Goal: Information Seeking & Learning: Understand process/instructions

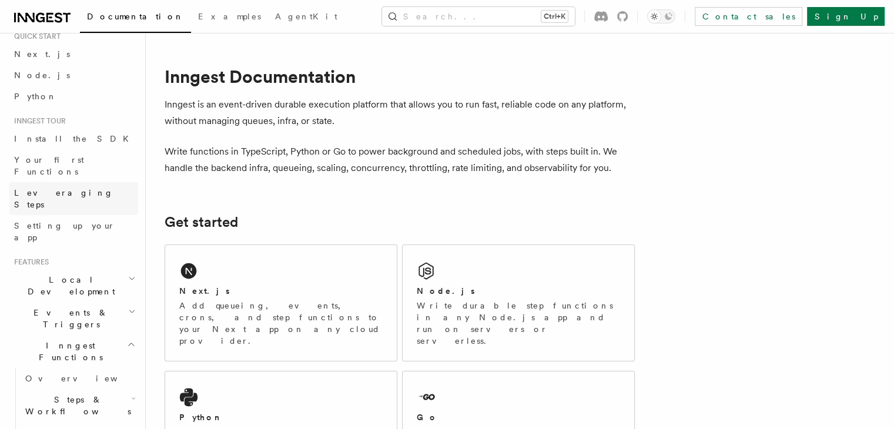
scroll to position [49, 0]
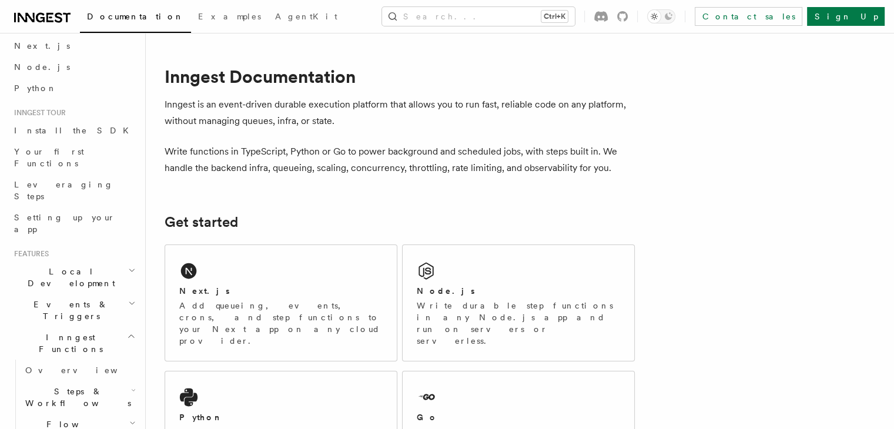
click at [62, 332] on span "Inngest Functions" at bounding box center [68, 344] width 118 height 24
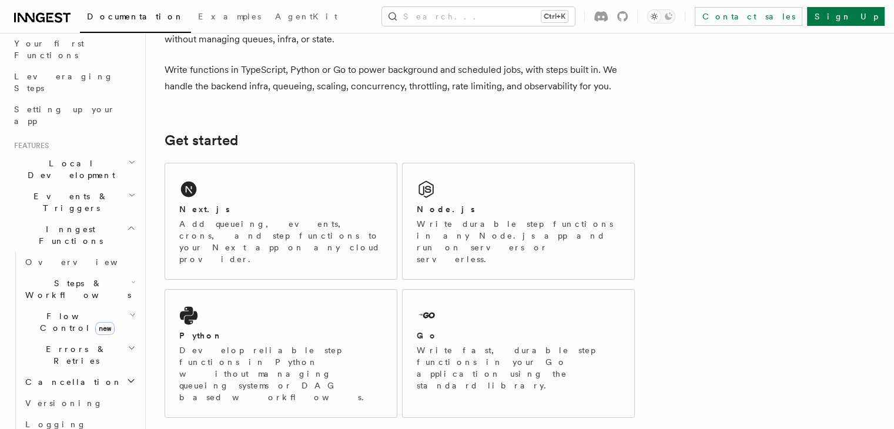
scroll to position [158, 0]
click at [43, 223] on span "Inngest Functions" at bounding box center [68, 235] width 118 height 24
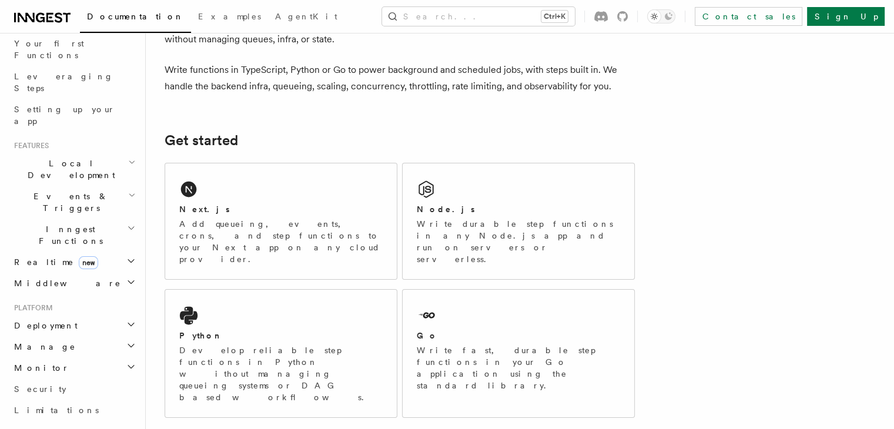
click at [43, 223] on span "Inngest Functions" at bounding box center [68, 235] width 118 height 24
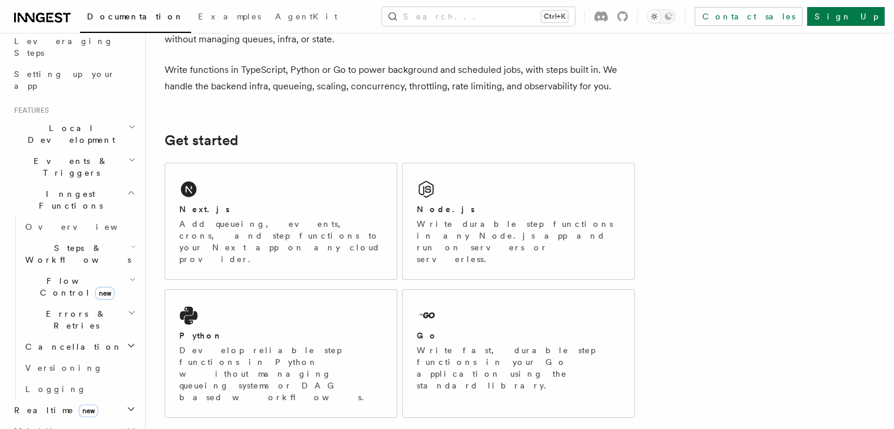
scroll to position [203, 0]
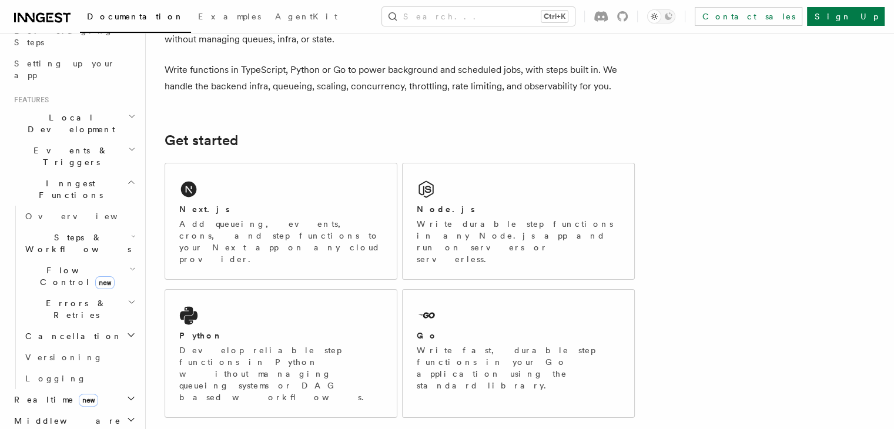
click at [67, 232] on span "Steps & Workflows" at bounding box center [76, 244] width 111 height 24
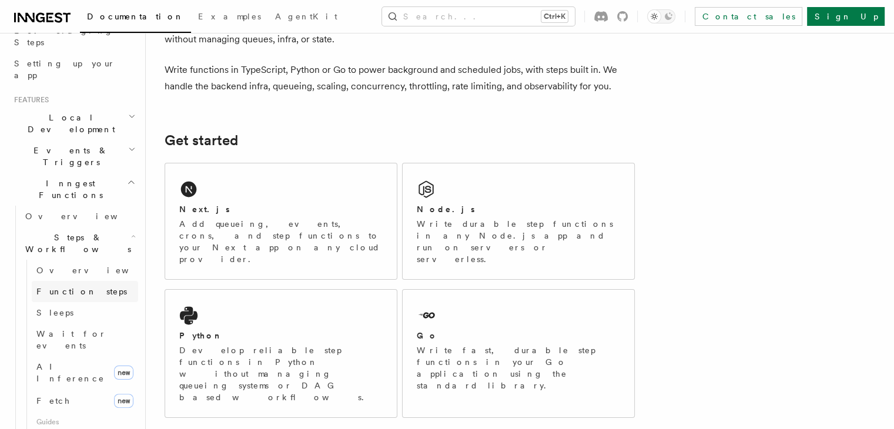
click at [71, 287] on span "Function steps" at bounding box center [81, 291] width 91 height 9
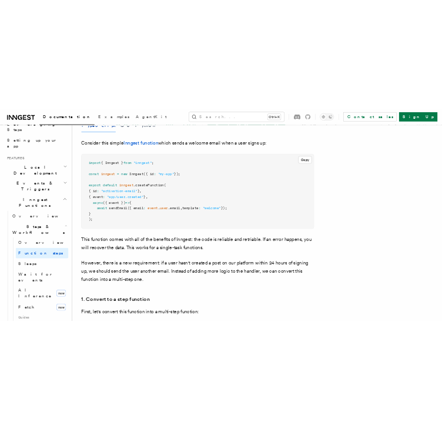
scroll to position [442, 0]
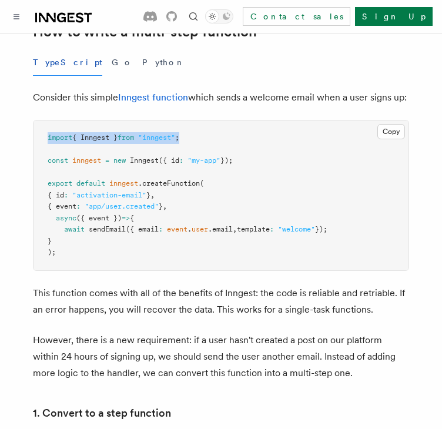
drag, startPoint x: 195, startPoint y: 126, endPoint x: 44, endPoint y: 128, distance: 150.5
click at [44, 128] on pre "import { Inngest } from "inngest" ; const inngest = new Inngest ({ id : "my-app…" at bounding box center [221, 195] width 375 height 150
copy span "import { Inngest } from "inngest" ;"
click at [387, 160] on pre "import { Inngest } from "inngest" ; const inngest = new Inngest ({ id : "my-app…" at bounding box center [221, 195] width 375 height 150
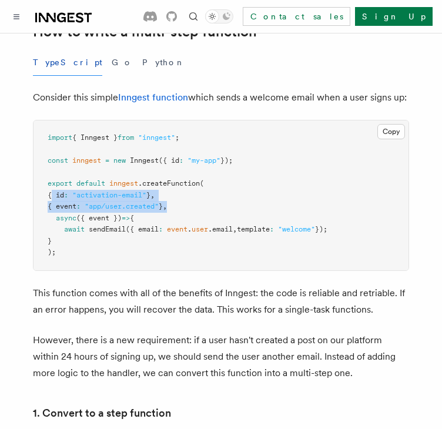
drag, startPoint x: 51, startPoint y: 185, endPoint x: 189, endPoint y: 198, distance: 138.8
click at [189, 198] on pre "import { Inngest } from "inngest" ; const inngest = new Inngest ({ id : "my-app…" at bounding box center [221, 195] width 375 height 150
copy code "{ id : "activation-email" } , { event : "app/user.created" } ,"
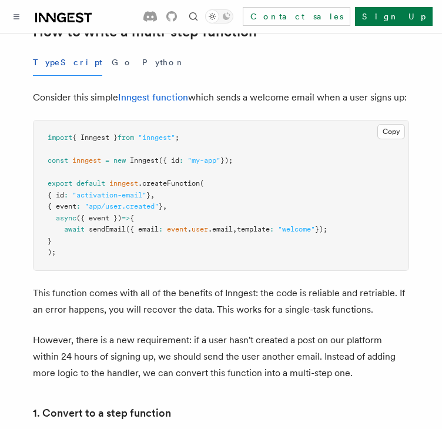
click at [273, 165] on pre "import { Inngest } from "inngest" ; const inngest = new Inngest ({ id : "my-app…" at bounding box center [221, 195] width 375 height 150
